Goal: Transaction & Acquisition: Purchase product/service

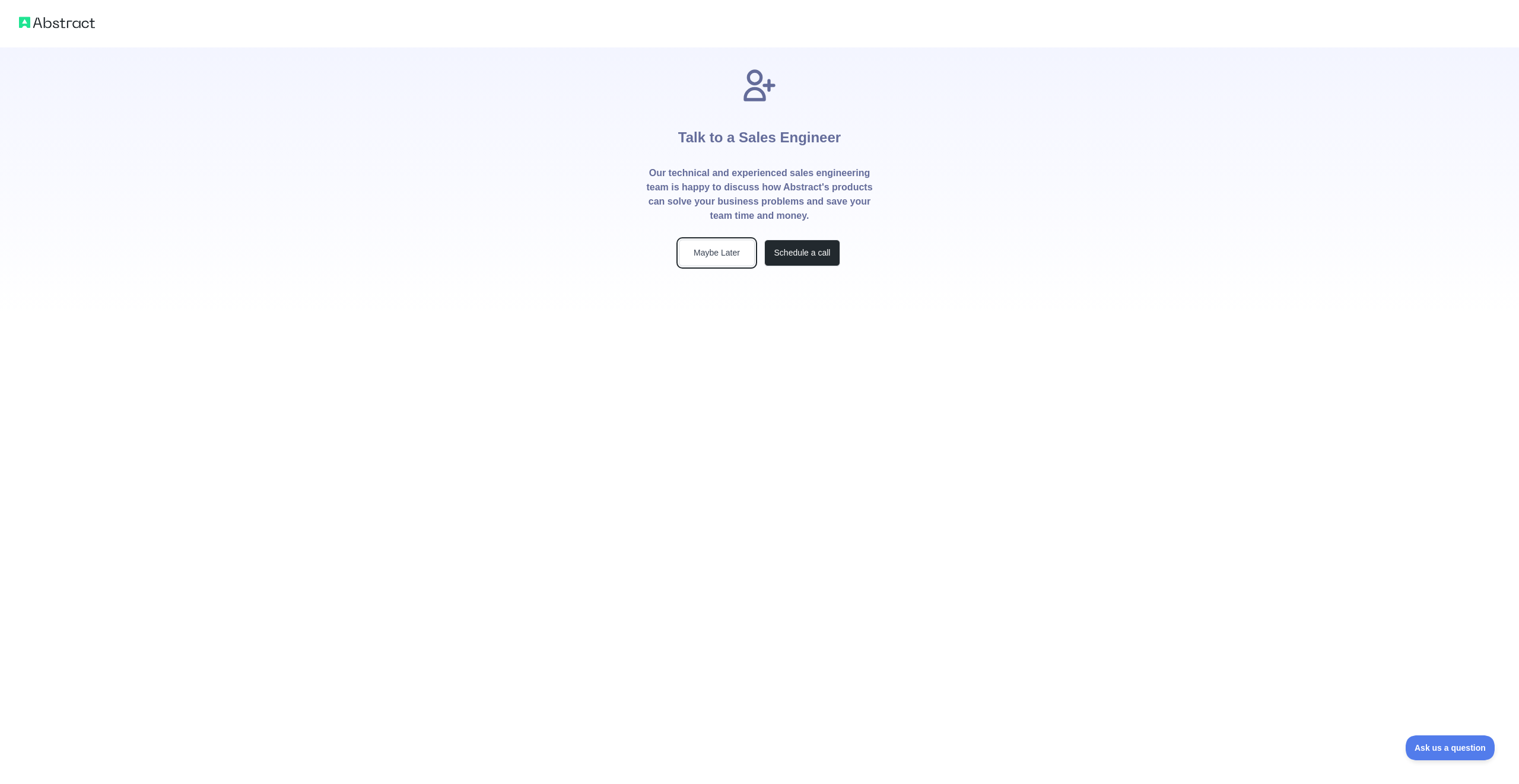
click at [718, 250] on button "Maybe Later" at bounding box center [717, 253] width 76 height 27
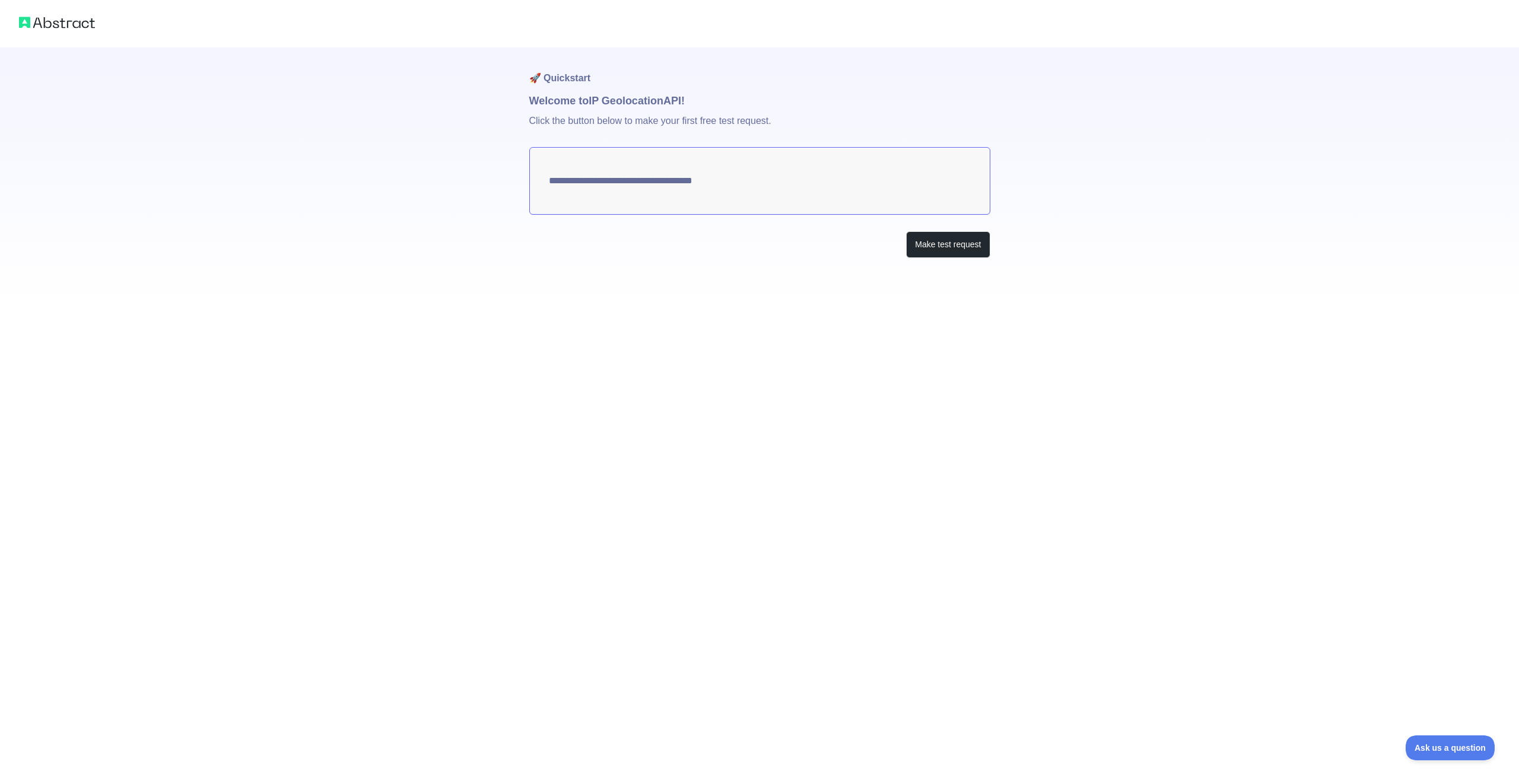
type textarea "**********"
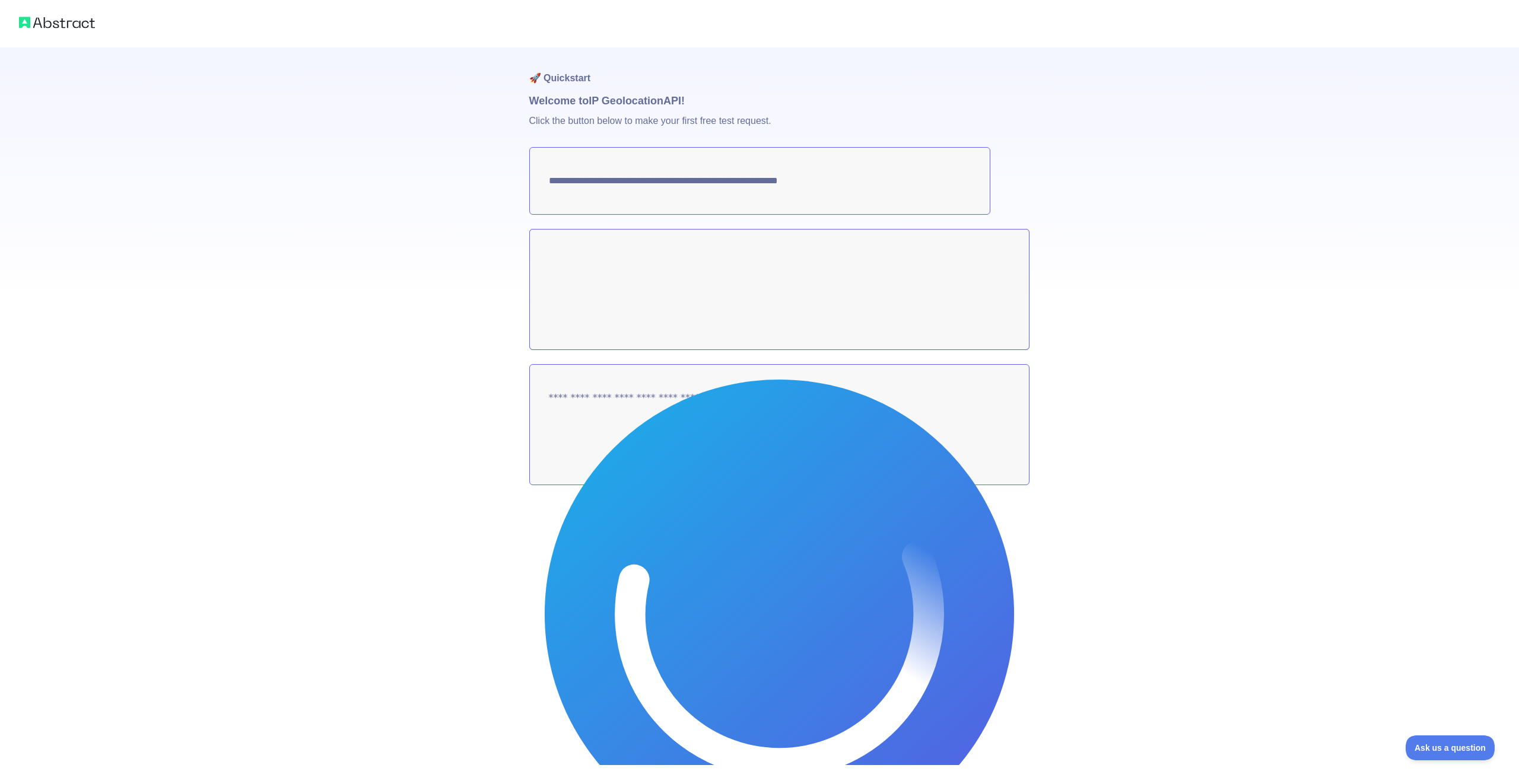
click at [942, 244] on button "Make test request" at bounding box center [947, 245] width 83 height 27
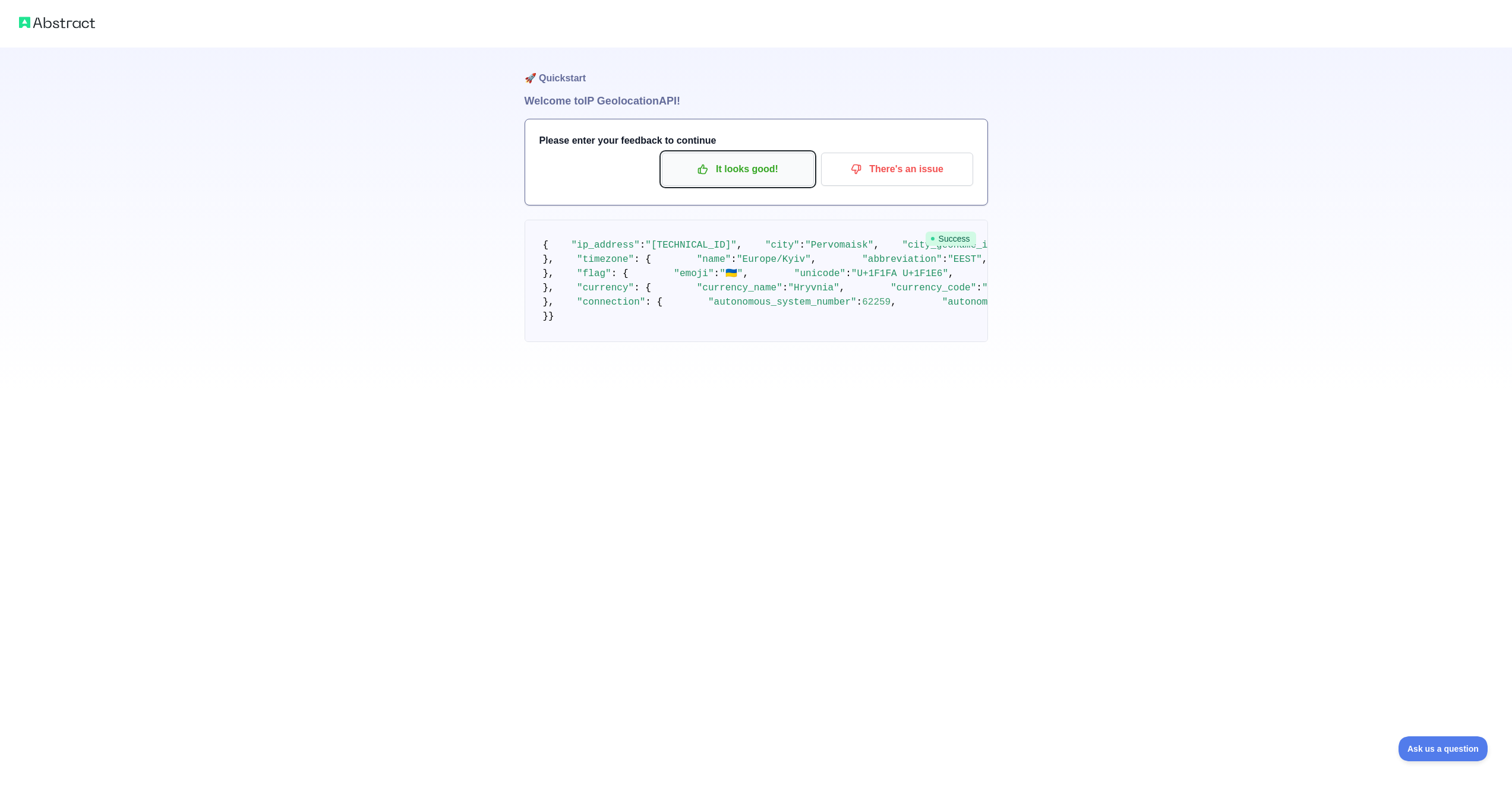
click at [761, 168] on p "It looks good!" at bounding box center [738, 169] width 134 height 20
